Goal: Information Seeking & Learning: Learn about a topic

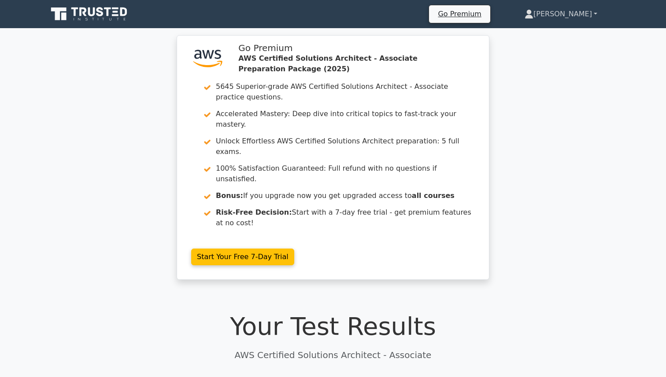
click at [577, 14] on link "[PERSON_NAME]" at bounding box center [560, 14] width 115 height 18
click at [560, 32] on link "Profile" at bounding box center [539, 35] width 70 height 14
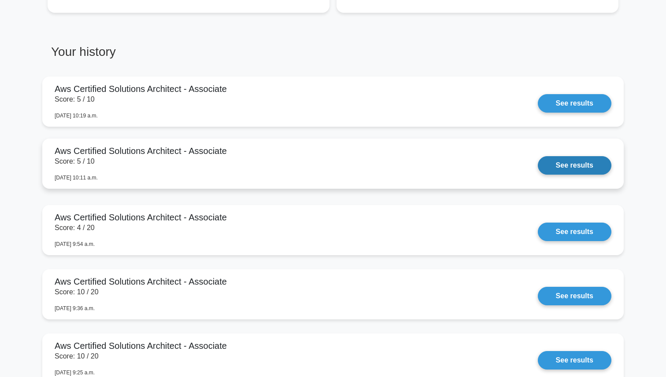
scroll to position [672, 0]
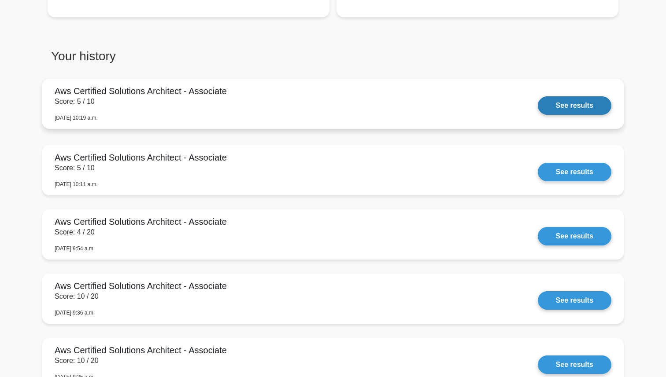
click at [554, 104] on link "See results" at bounding box center [575, 105] width 74 height 18
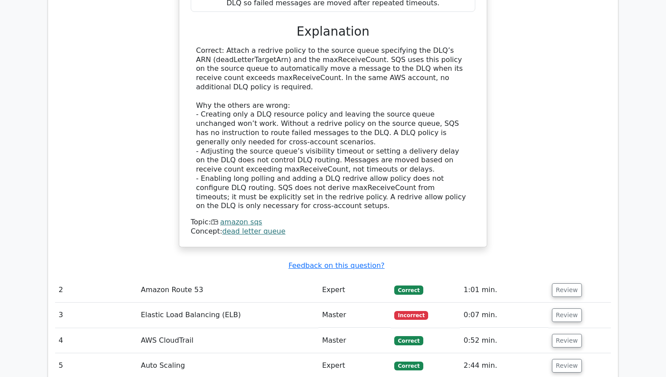
scroll to position [1196, 0]
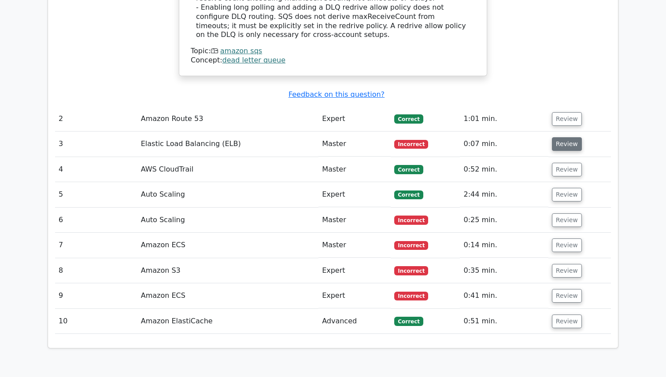
click at [559, 137] on button "Review" at bounding box center [567, 144] width 30 height 14
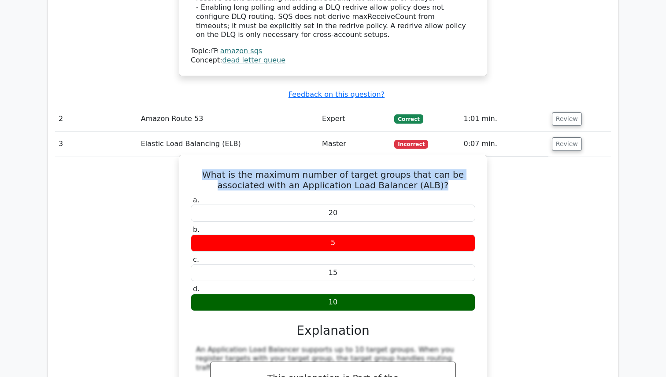
drag, startPoint x: 432, startPoint y: 146, endPoint x: 183, endPoint y: 133, distance: 249.2
click at [183, 159] on div "What is the maximum number of target groups that can be associated with an Appl…" at bounding box center [333, 317] width 300 height 317
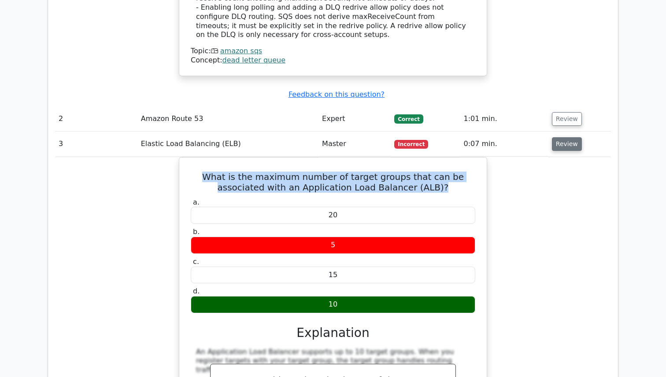
copy h5 "What is the maximum number of target groups that can be associated with an Appl…"
click at [560, 137] on button "Review" at bounding box center [567, 144] width 30 height 14
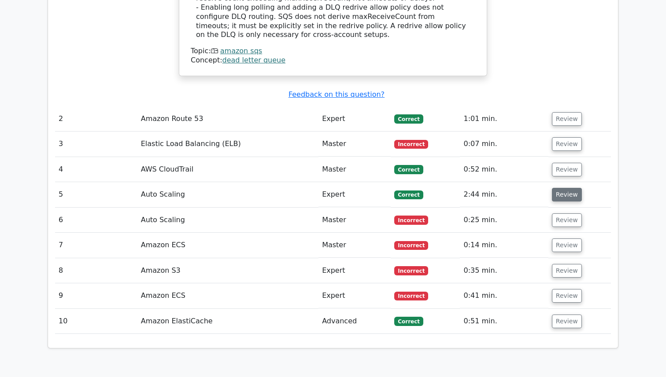
click at [559, 188] on button "Review" at bounding box center [567, 195] width 30 height 14
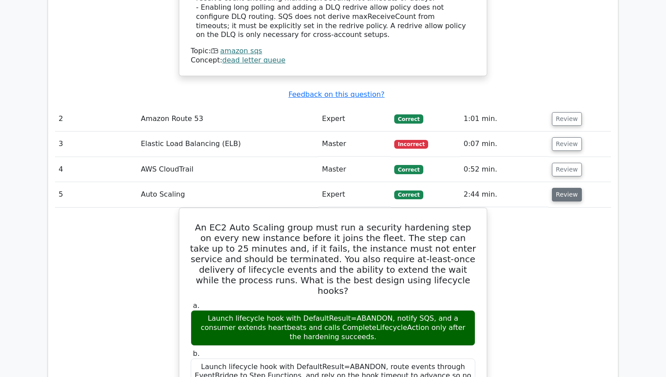
click at [559, 188] on button "Review" at bounding box center [567, 195] width 30 height 14
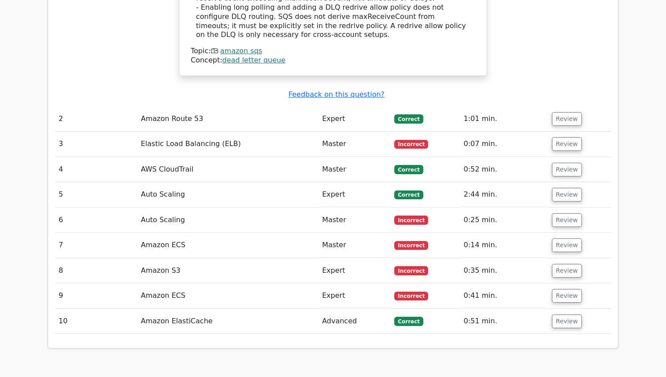
click at [556, 208] on td "Review" at bounding box center [579, 220] width 63 height 25
click at [559, 214] on button "Review" at bounding box center [567, 221] width 30 height 14
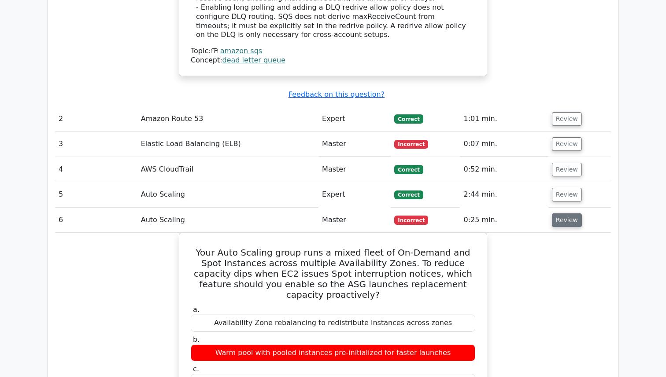
click at [559, 214] on button "Review" at bounding box center [567, 221] width 30 height 14
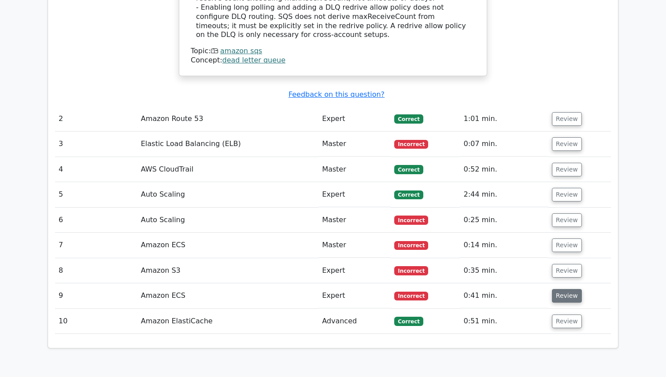
click at [561, 289] on button "Review" at bounding box center [567, 296] width 30 height 14
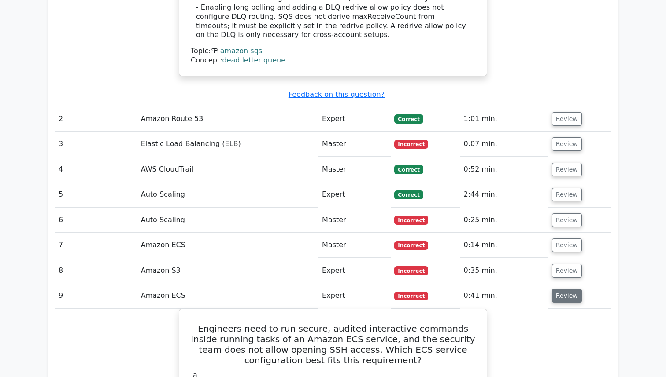
click at [561, 289] on button "Review" at bounding box center [567, 296] width 30 height 14
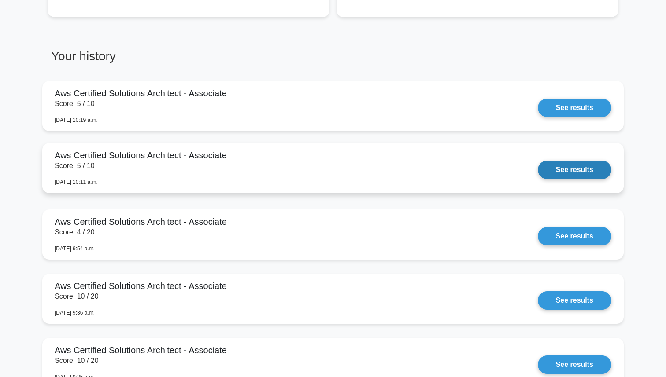
click at [563, 173] on link "See results" at bounding box center [575, 170] width 74 height 18
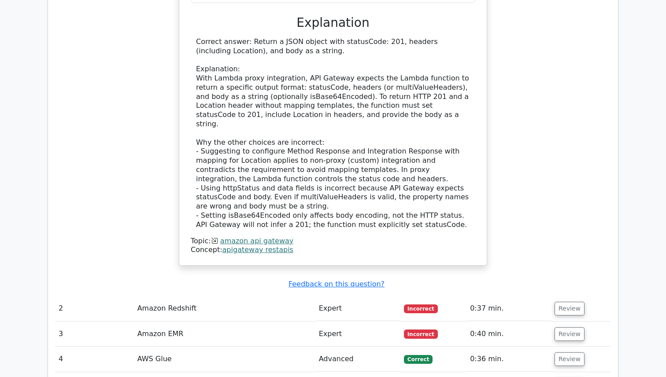
scroll to position [1110, 0]
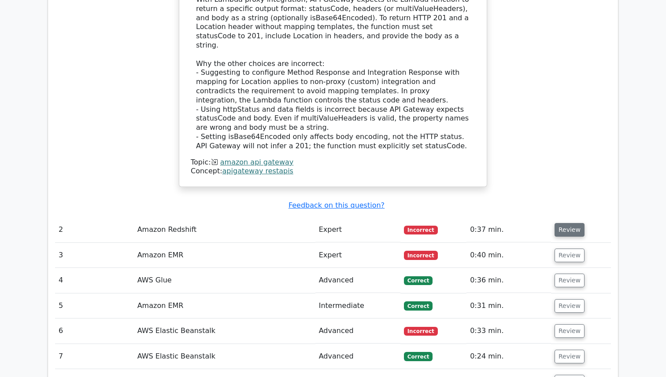
click at [580, 223] on button "Review" at bounding box center [570, 230] width 30 height 14
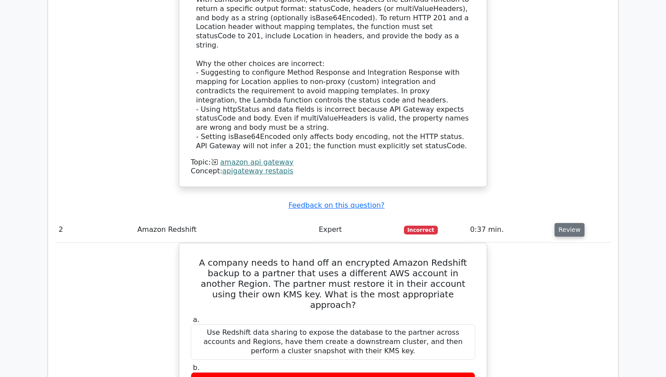
click at [577, 223] on button "Review" at bounding box center [570, 230] width 30 height 14
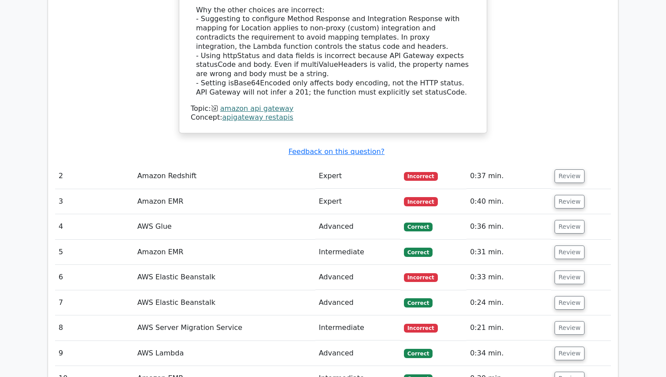
scroll to position [1167, 0]
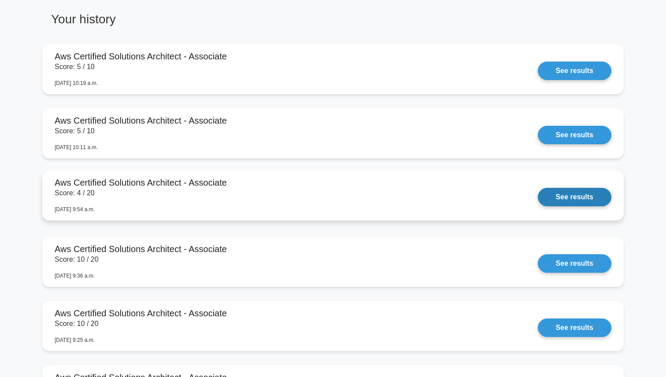
scroll to position [711, 0]
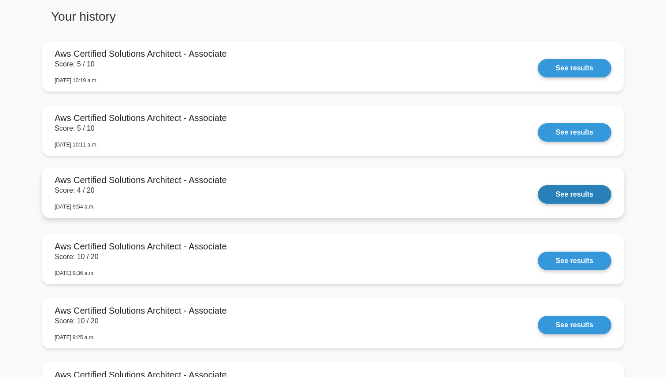
click at [573, 195] on link "See results" at bounding box center [575, 194] width 74 height 18
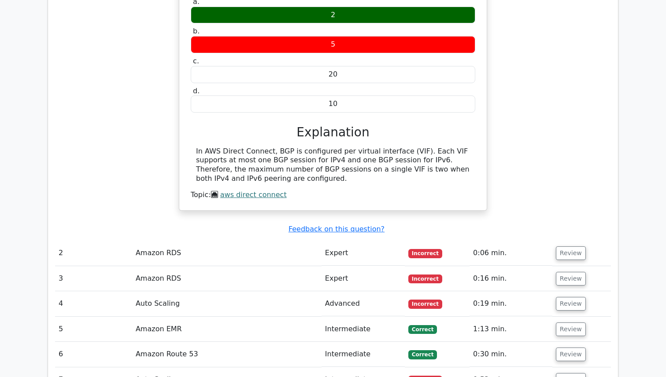
scroll to position [870, 0]
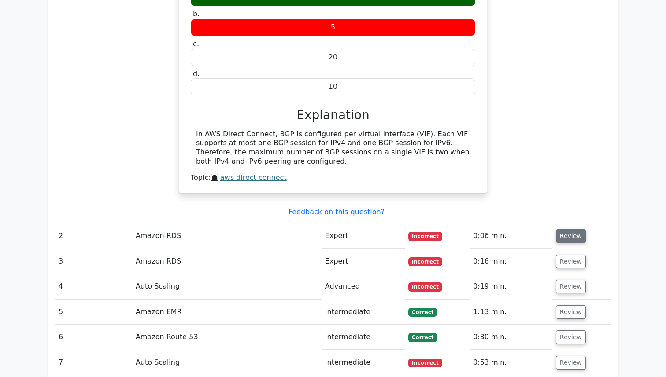
click at [571, 229] on button "Review" at bounding box center [571, 236] width 30 height 14
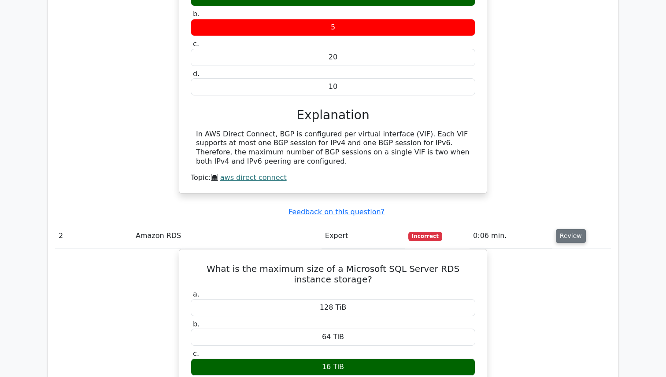
click at [571, 229] on button "Review" at bounding box center [571, 236] width 30 height 14
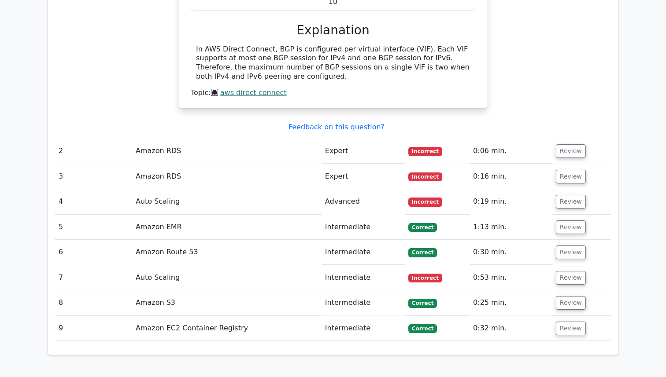
scroll to position [956, 0]
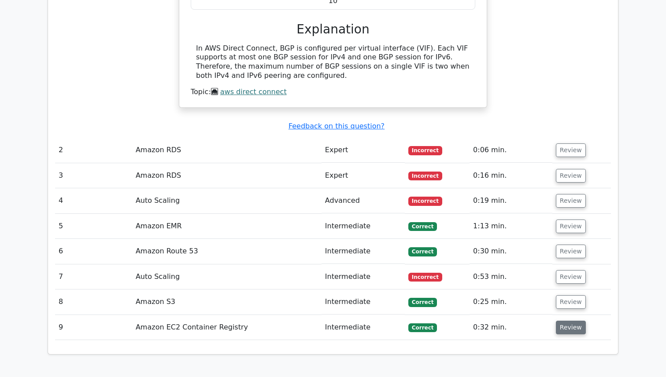
click at [564, 321] on button "Review" at bounding box center [571, 328] width 30 height 14
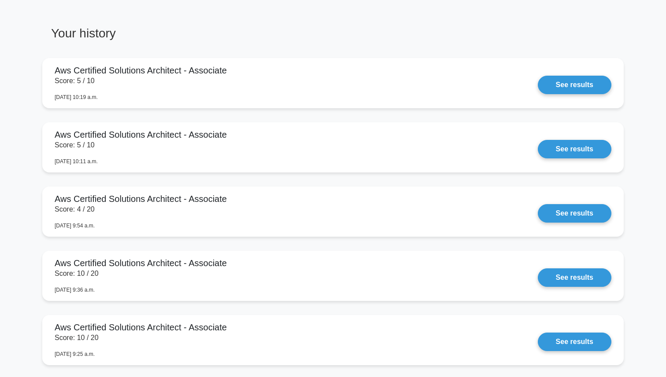
scroll to position [692, 0]
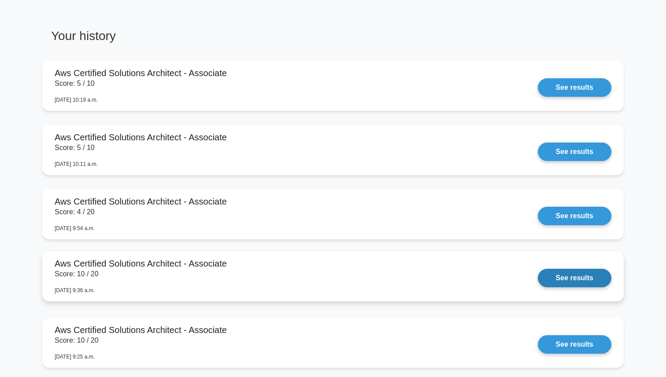
click at [550, 274] on link "See results" at bounding box center [575, 278] width 74 height 18
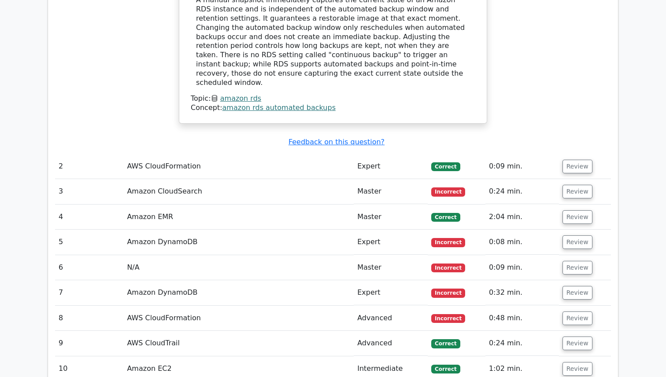
scroll to position [1172, 0]
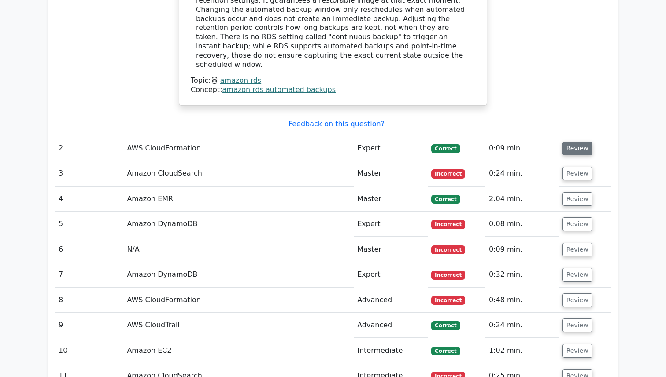
click at [578, 142] on button "Review" at bounding box center [577, 149] width 30 height 14
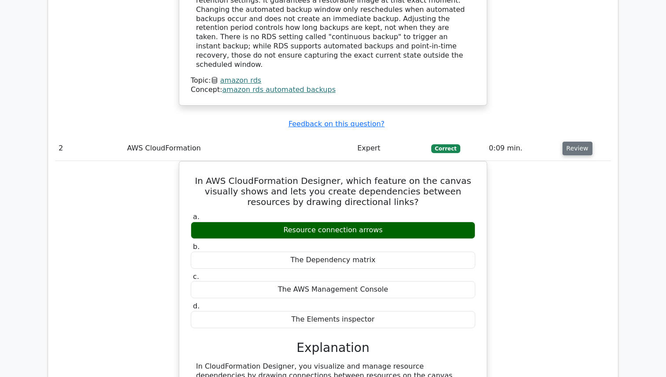
click at [578, 142] on button "Review" at bounding box center [577, 149] width 30 height 14
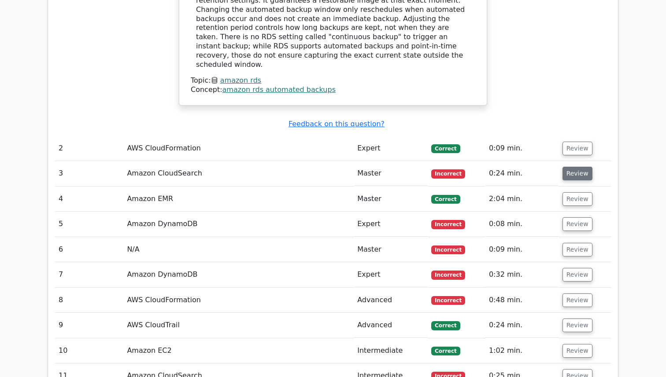
click at [569, 167] on button "Review" at bounding box center [577, 174] width 30 height 14
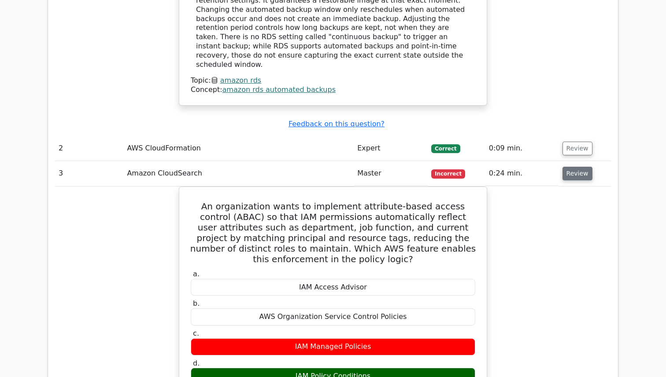
click at [570, 167] on button "Review" at bounding box center [577, 174] width 30 height 14
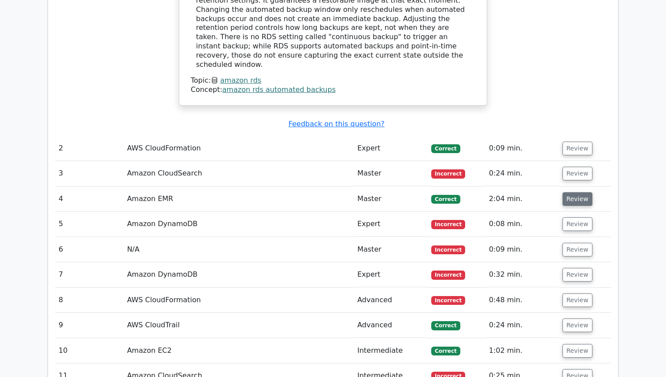
click at [567, 192] on button "Review" at bounding box center [577, 199] width 30 height 14
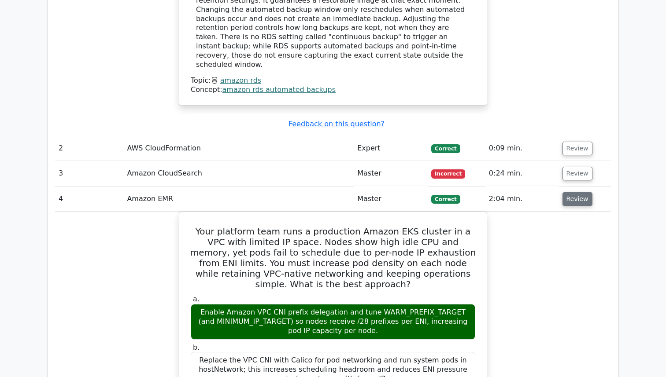
click at [566, 192] on button "Review" at bounding box center [577, 199] width 30 height 14
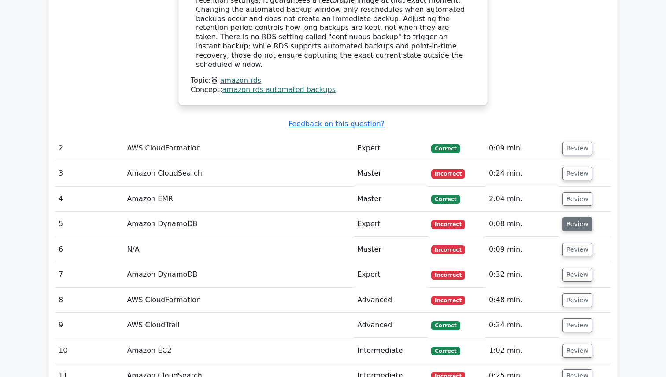
click at [566, 218] on button "Review" at bounding box center [577, 225] width 30 height 14
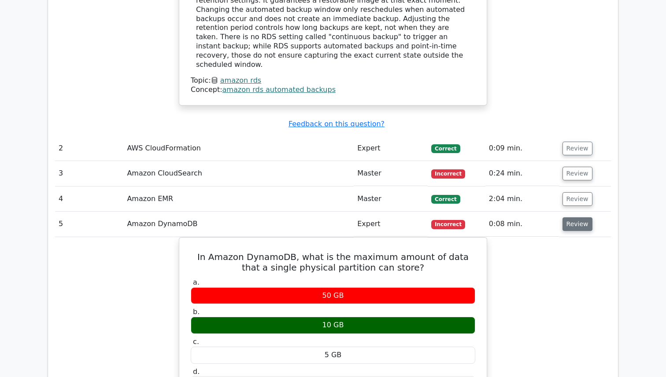
click at [566, 218] on button "Review" at bounding box center [577, 225] width 30 height 14
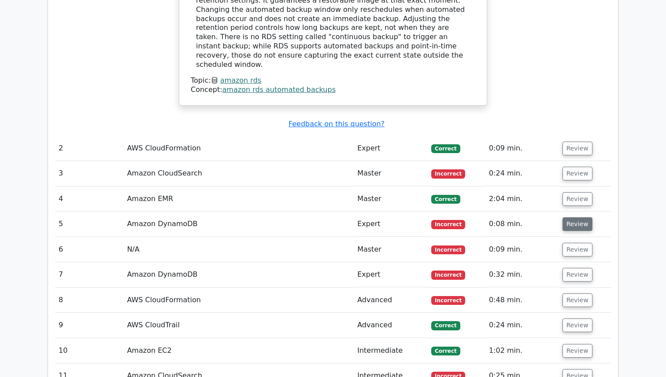
click at [566, 218] on button "Review" at bounding box center [577, 225] width 30 height 14
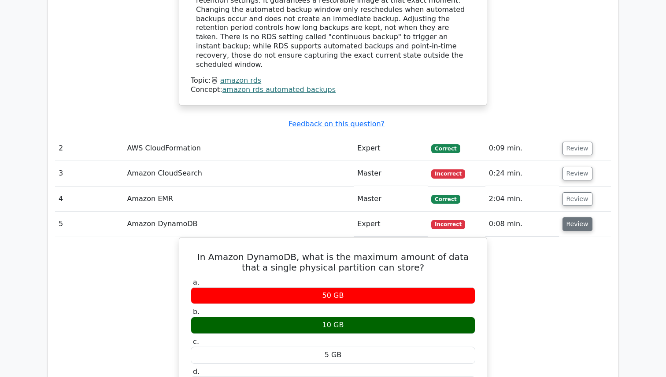
click at [565, 218] on button "Review" at bounding box center [577, 225] width 30 height 14
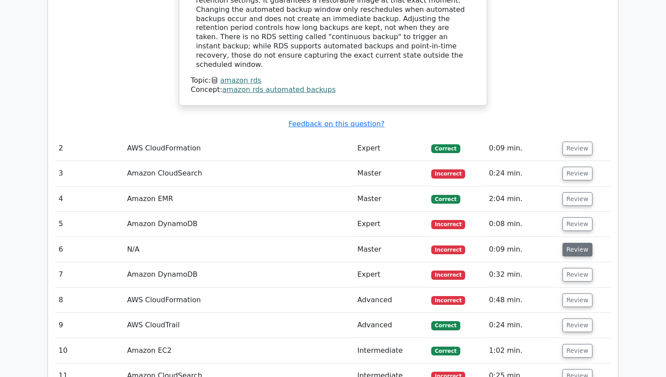
click at [564, 243] on button "Review" at bounding box center [577, 250] width 30 height 14
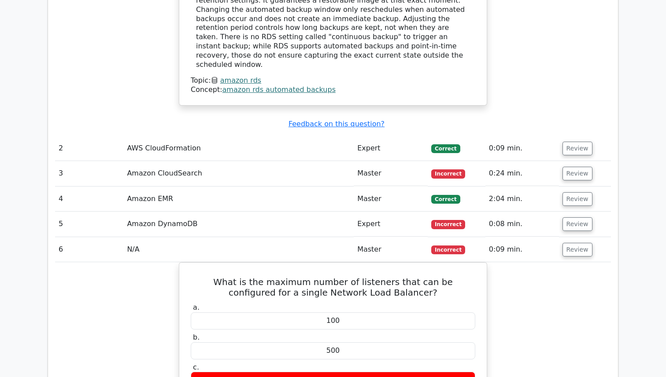
scroll to position [1180, 0]
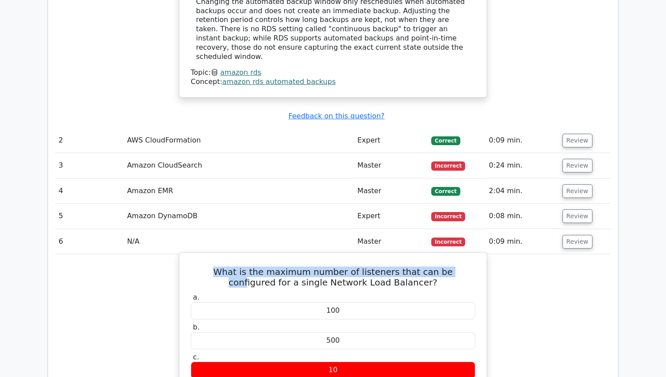
drag, startPoint x: 424, startPoint y: 226, endPoint x: 204, endPoint y: 210, distance: 220.3
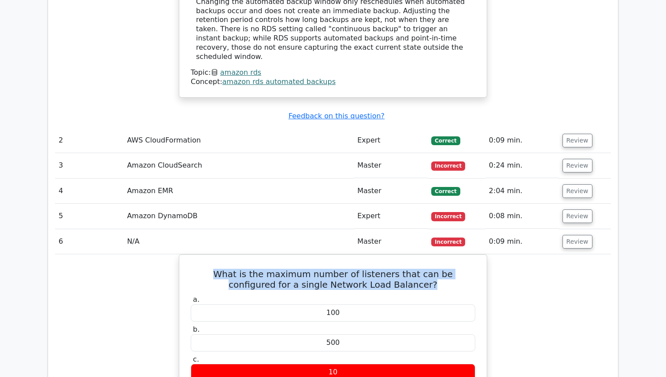
drag, startPoint x: 467, startPoint y: 228, endPoint x: 165, endPoint y: 217, distance: 302.4
copy h5 "What is the maximum number of listeners that can be configured for a single Net…"
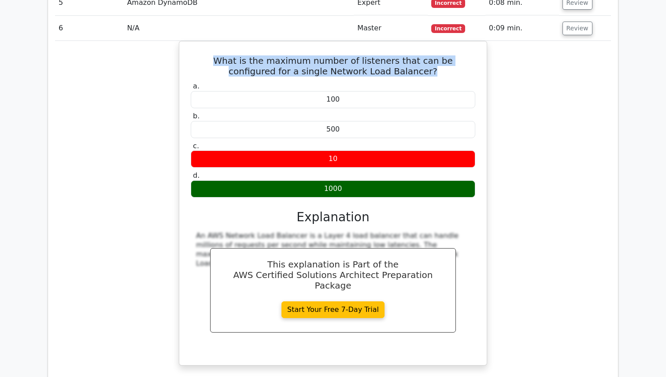
scroll to position [1372, 0]
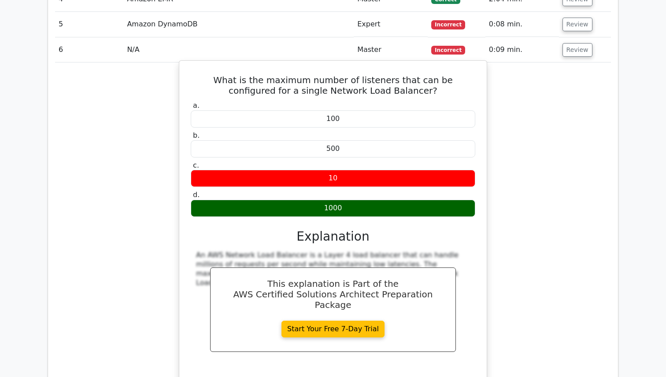
click at [297, 196] on div "a. 100 b. 500 c. d." at bounding box center [333, 237] width 286 height 275
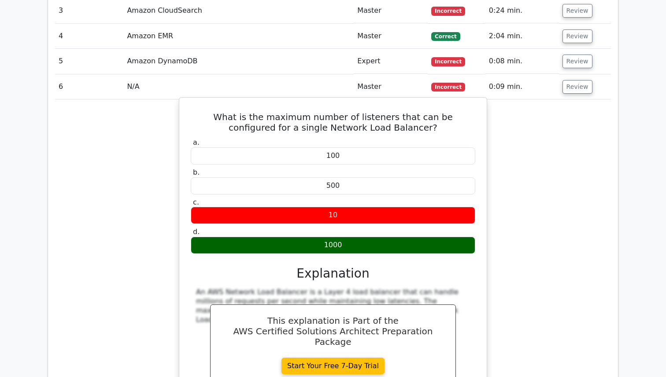
scroll to position [1291, 0]
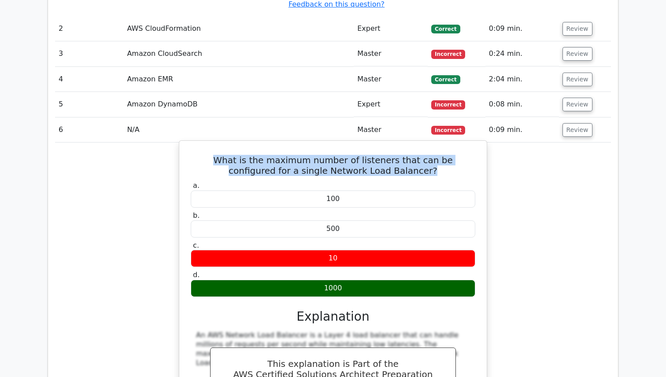
drag, startPoint x: 409, startPoint y: 122, endPoint x: 199, endPoint y: 109, distance: 211.0
click at [199, 155] on h5 "What is the maximum number of listeners that can be configured for a single Net…" at bounding box center [333, 165] width 286 height 21
copy h5 "What is the maximum number of listeners that can be configured for a single Net…"
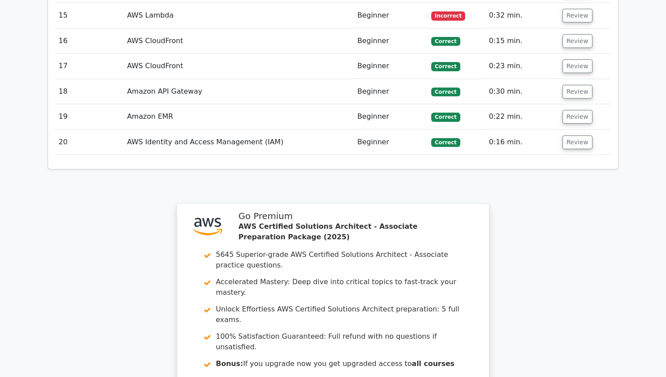
scroll to position [1797, 0]
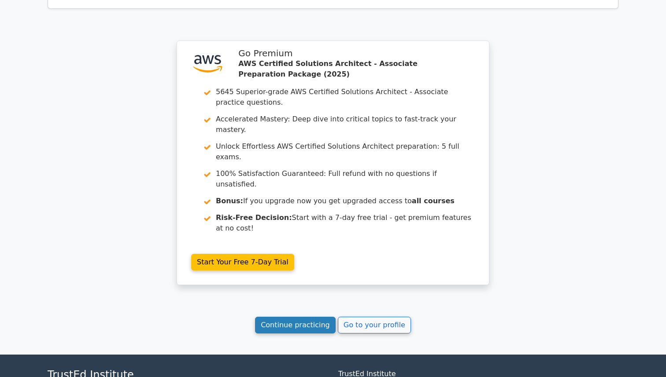
click at [317, 317] on link "Continue practicing" at bounding box center [295, 325] width 81 height 17
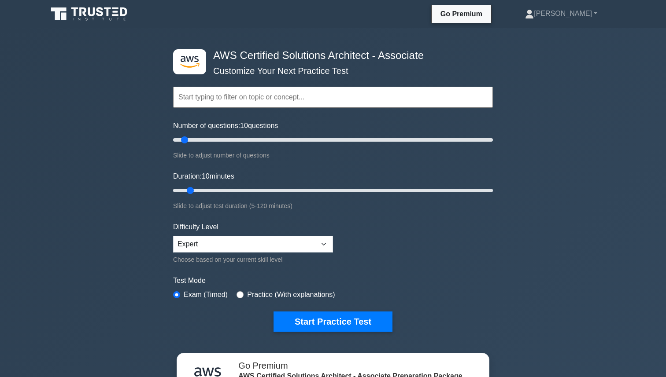
scroll to position [14, 0]
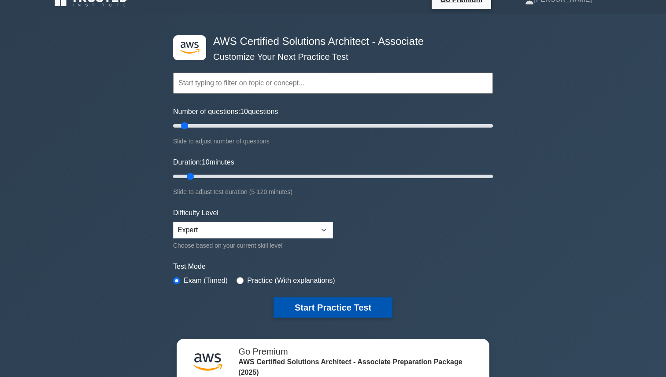
click at [302, 314] on button "Start Practice Test" at bounding box center [333, 308] width 119 height 20
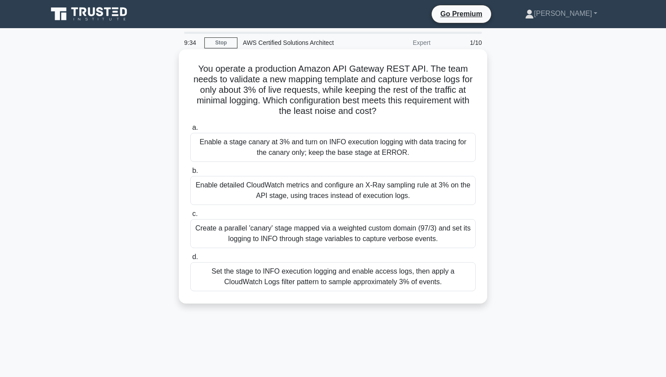
click at [251, 236] on div "Create a parallel 'canary' stage mapped via a weighted custom domain (97/3) and…" at bounding box center [332, 233] width 285 height 29
click at [190, 217] on input "c. Create a parallel 'canary' stage mapped via a weighted custom domain (97/3) …" at bounding box center [190, 214] width 0 height 6
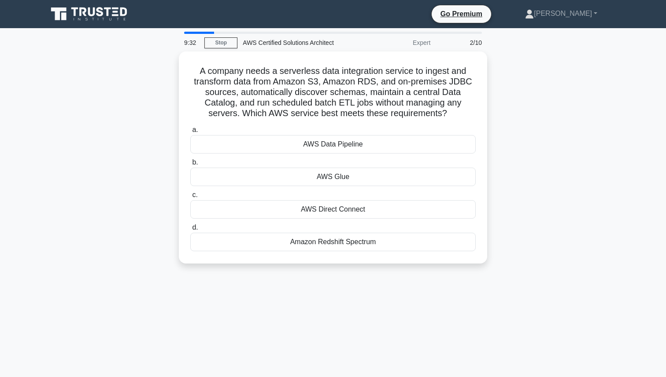
click at [226, 50] on div "9:32 Stop AWS Certified Solutions Architect Expert 2/10" at bounding box center [333, 43] width 308 height 18
click at [226, 46] on link "Stop" at bounding box center [220, 42] width 33 height 11
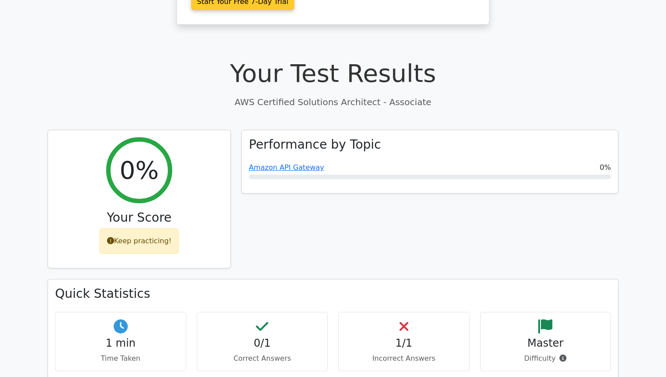
scroll to position [282, 0]
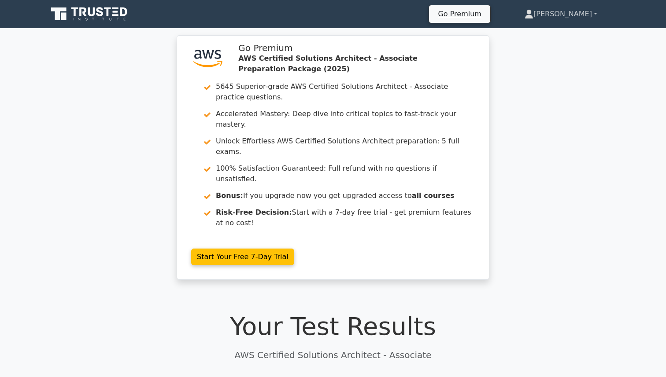
click at [584, 19] on link "[PERSON_NAME]" at bounding box center [560, 14] width 115 height 18
click at [565, 30] on link "Profile" at bounding box center [539, 35] width 70 height 14
